Goal: Information Seeking & Learning: Understand process/instructions

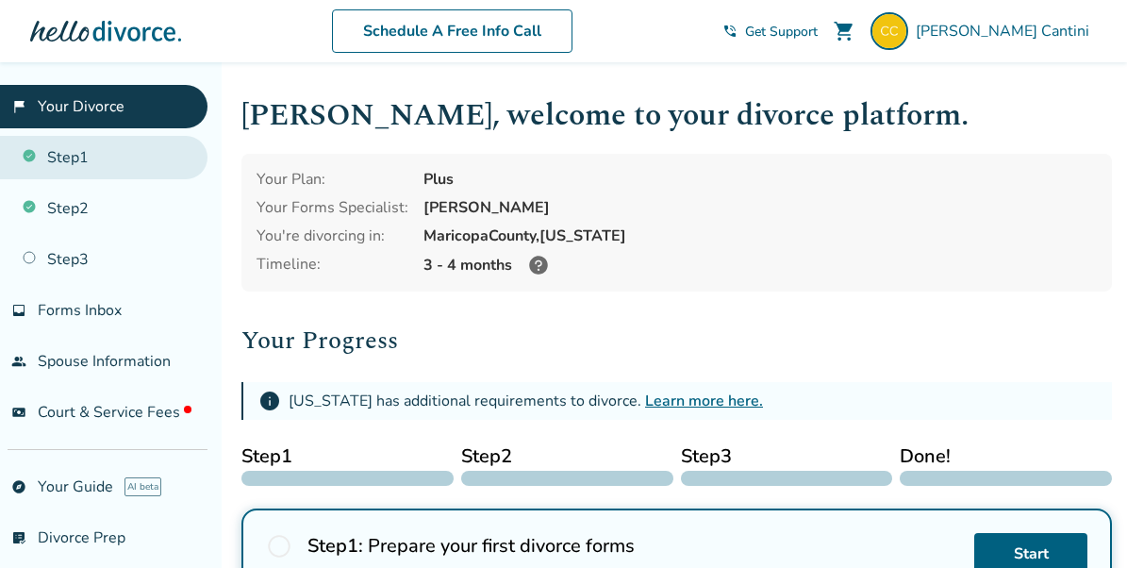
click at [99, 154] on link "Step 1" at bounding box center [103, 157] width 207 height 43
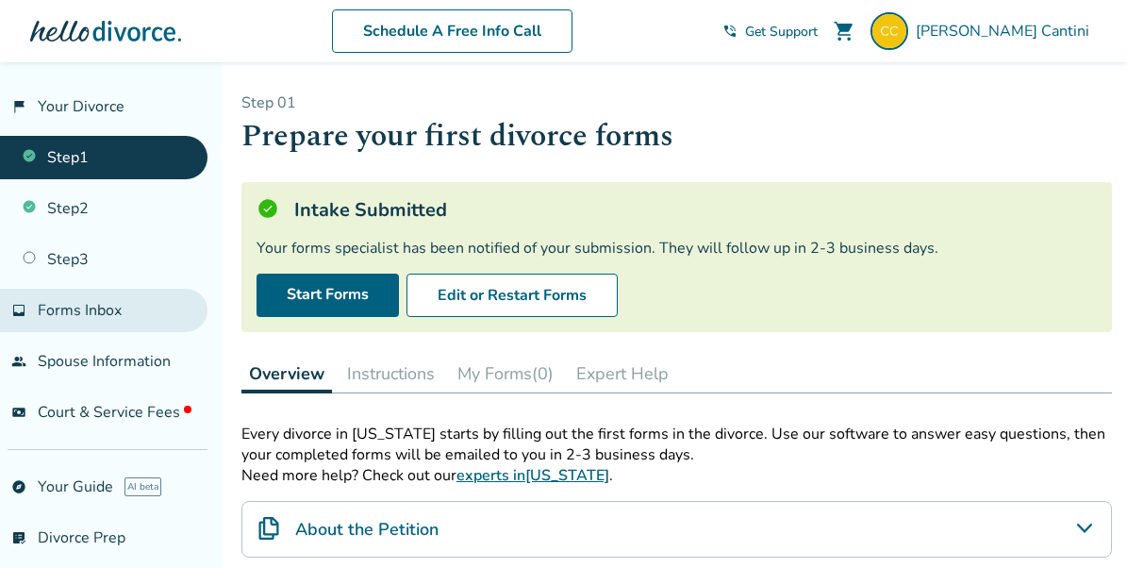
click at [95, 311] on span "Forms Inbox" at bounding box center [80, 310] width 84 height 21
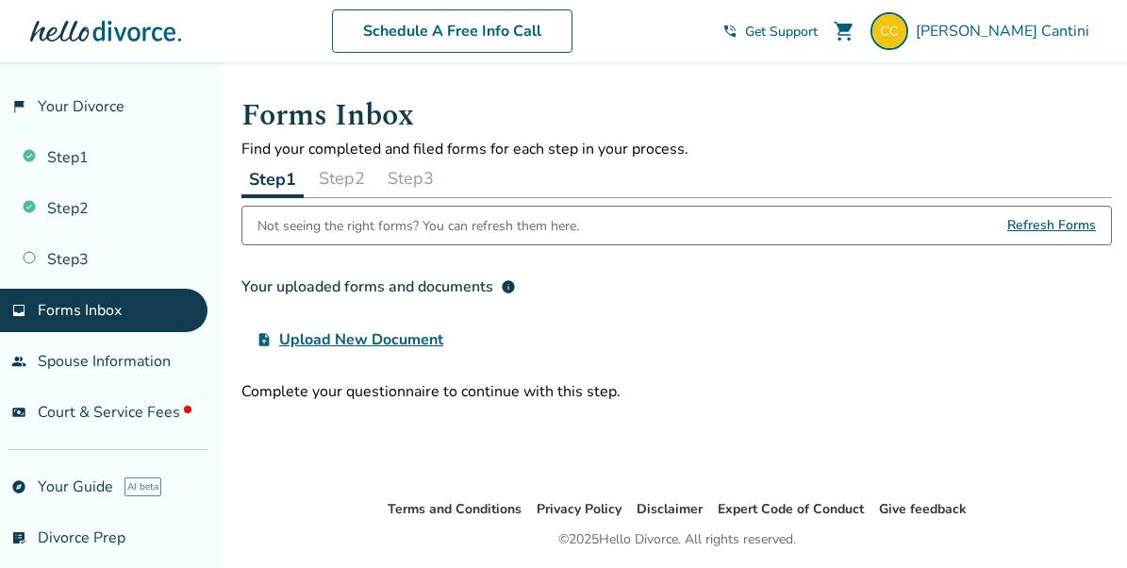
click at [387, 342] on span "Upload New Document" at bounding box center [361, 339] width 164 height 23
click at [0, 0] on input "upload_file Upload New Document" at bounding box center [0, 0] width 0 height 0
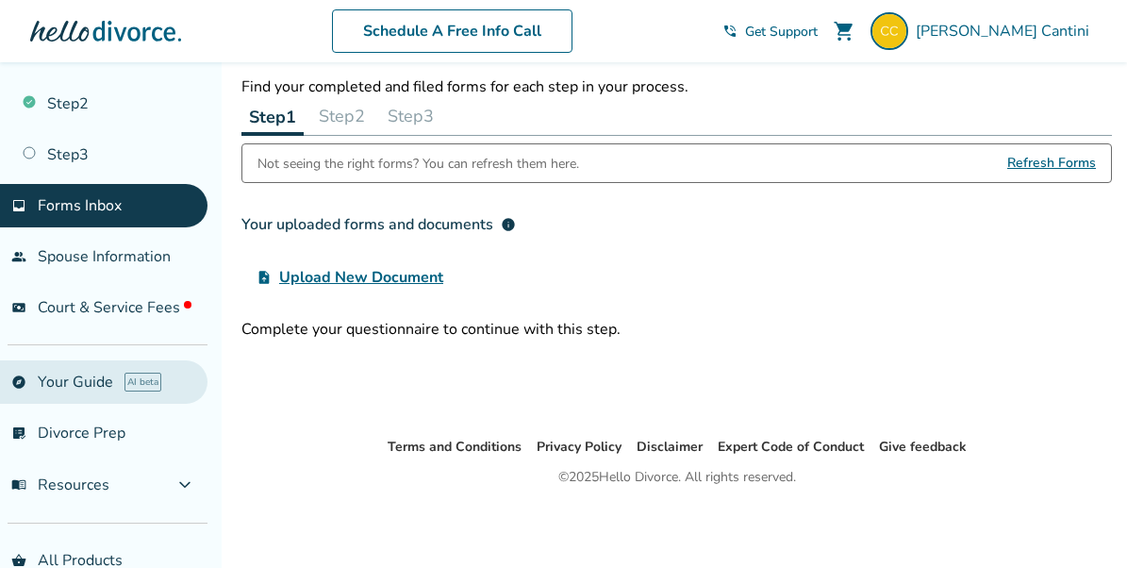
scroll to position [104, 0]
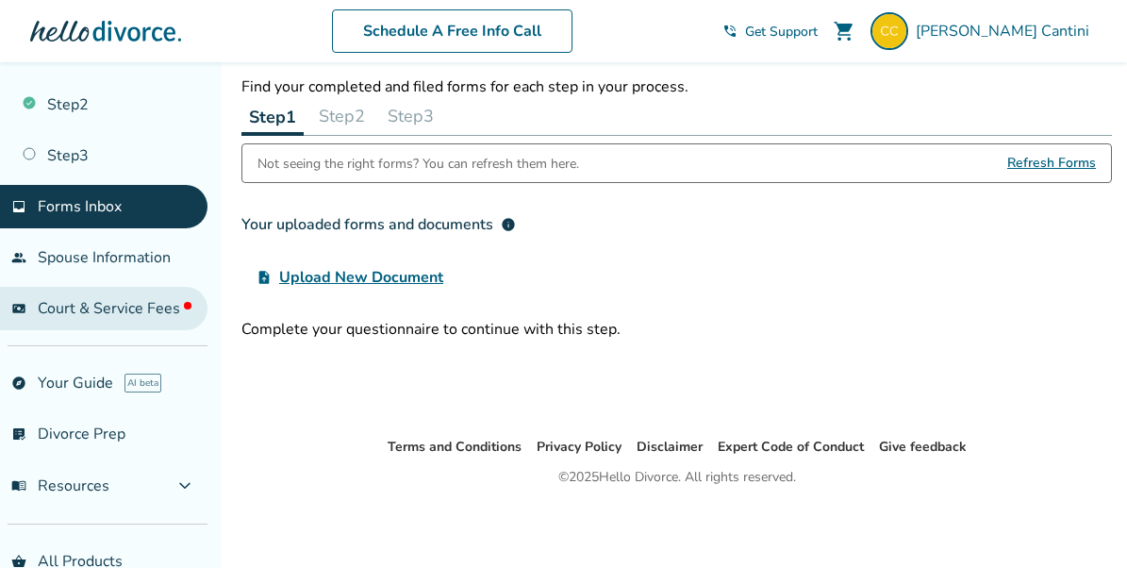
click at [85, 301] on span "Court & Service Fees" at bounding box center [115, 308] width 154 height 21
